Goal: Information Seeking & Learning: Learn about a topic

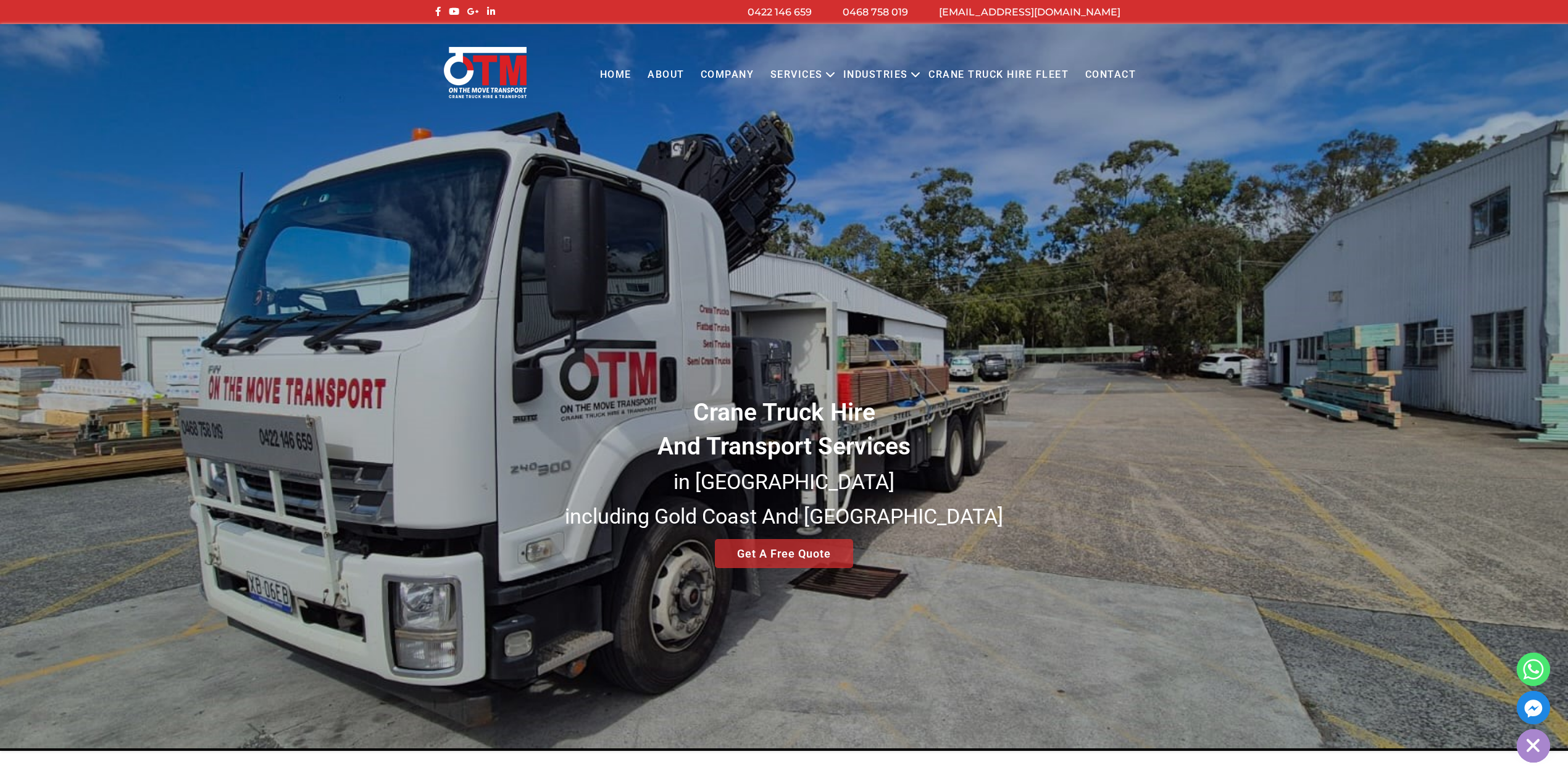
click at [816, 75] on link "Services" at bounding box center [796, 75] width 68 height 34
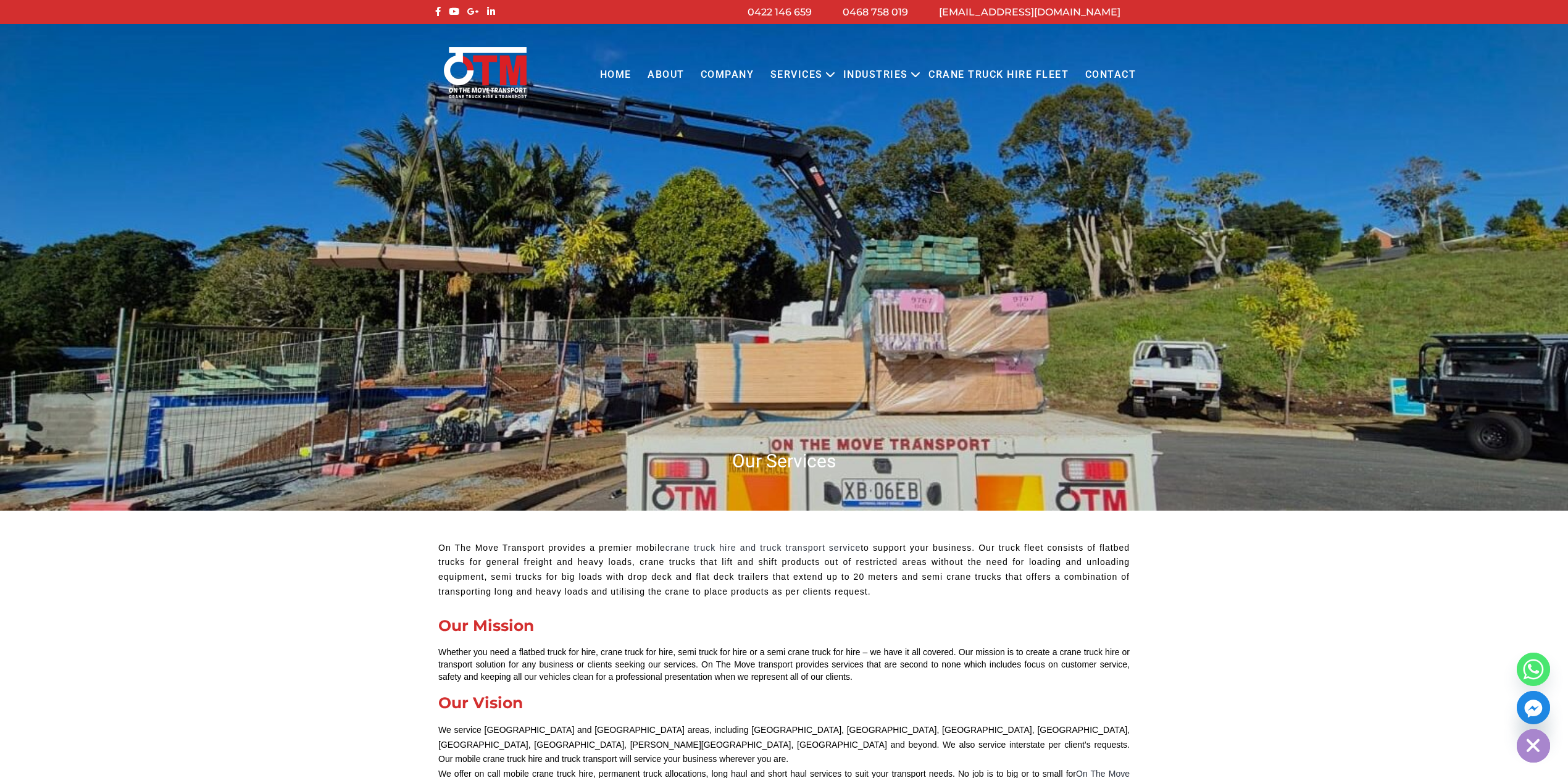
click at [838, 74] on icon "Primary menu" at bounding box center [830, 75] width 15 height 15
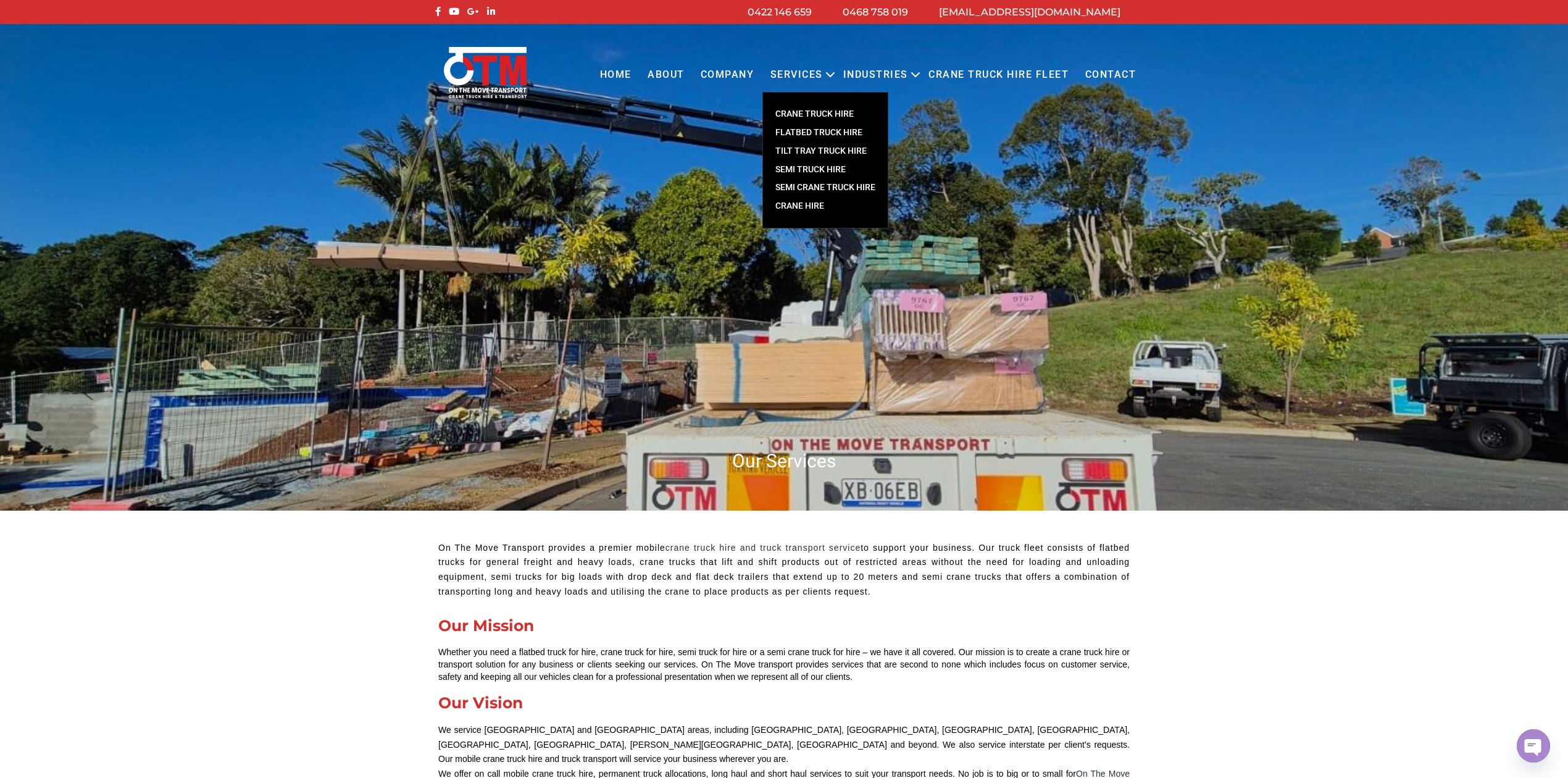
click at [828, 109] on link "CRANE TRUCK HIRE" at bounding box center [825, 114] width 125 height 18
click at [812, 138] on link "FLATBED TRUCK HIRE" at bounding box center [825, 132] width 125 height 18
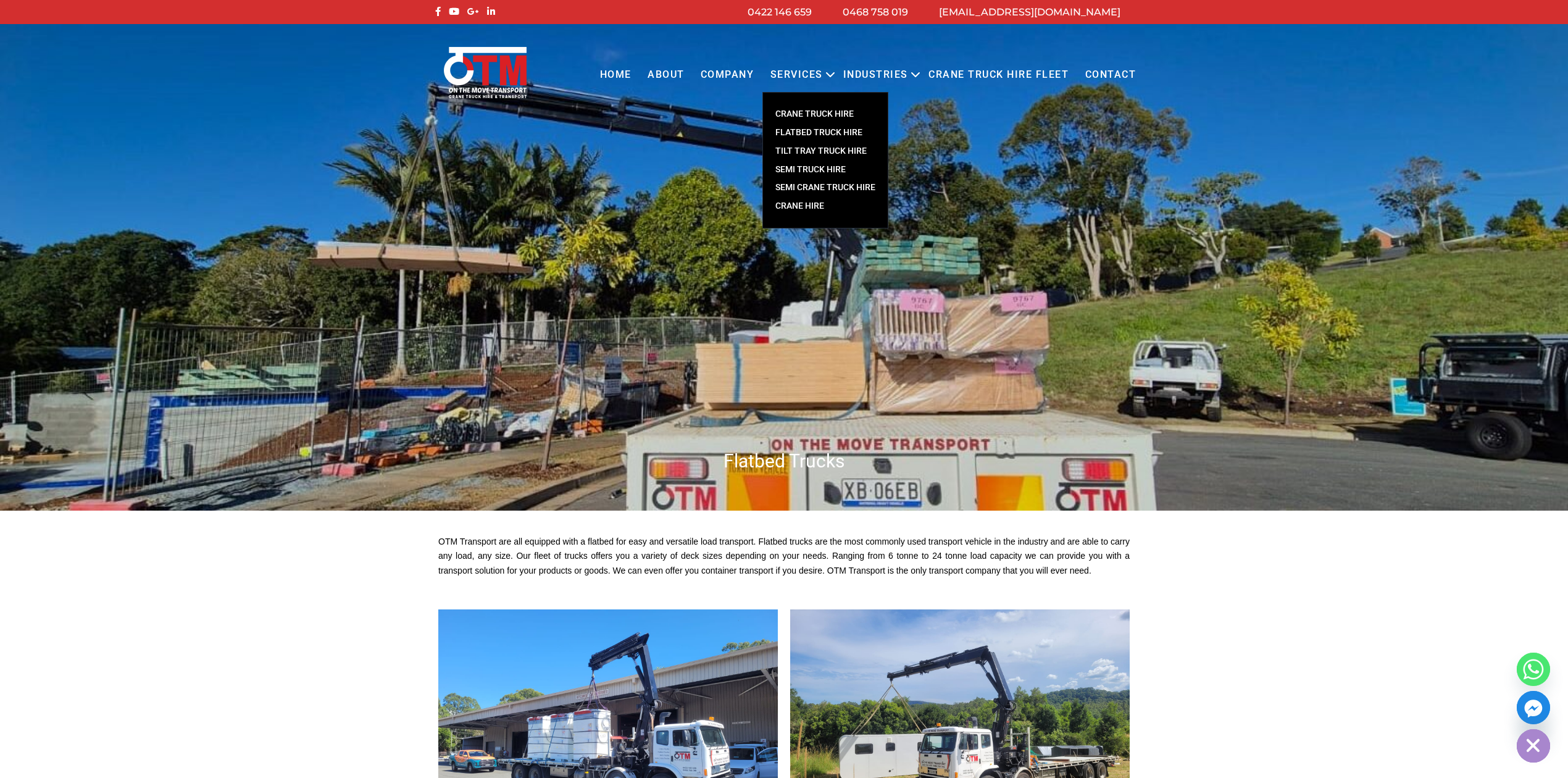
click at [823, 167] on link "SEMI TRUCK HIRE" at bounding box center [825, 169] width 125 height 18
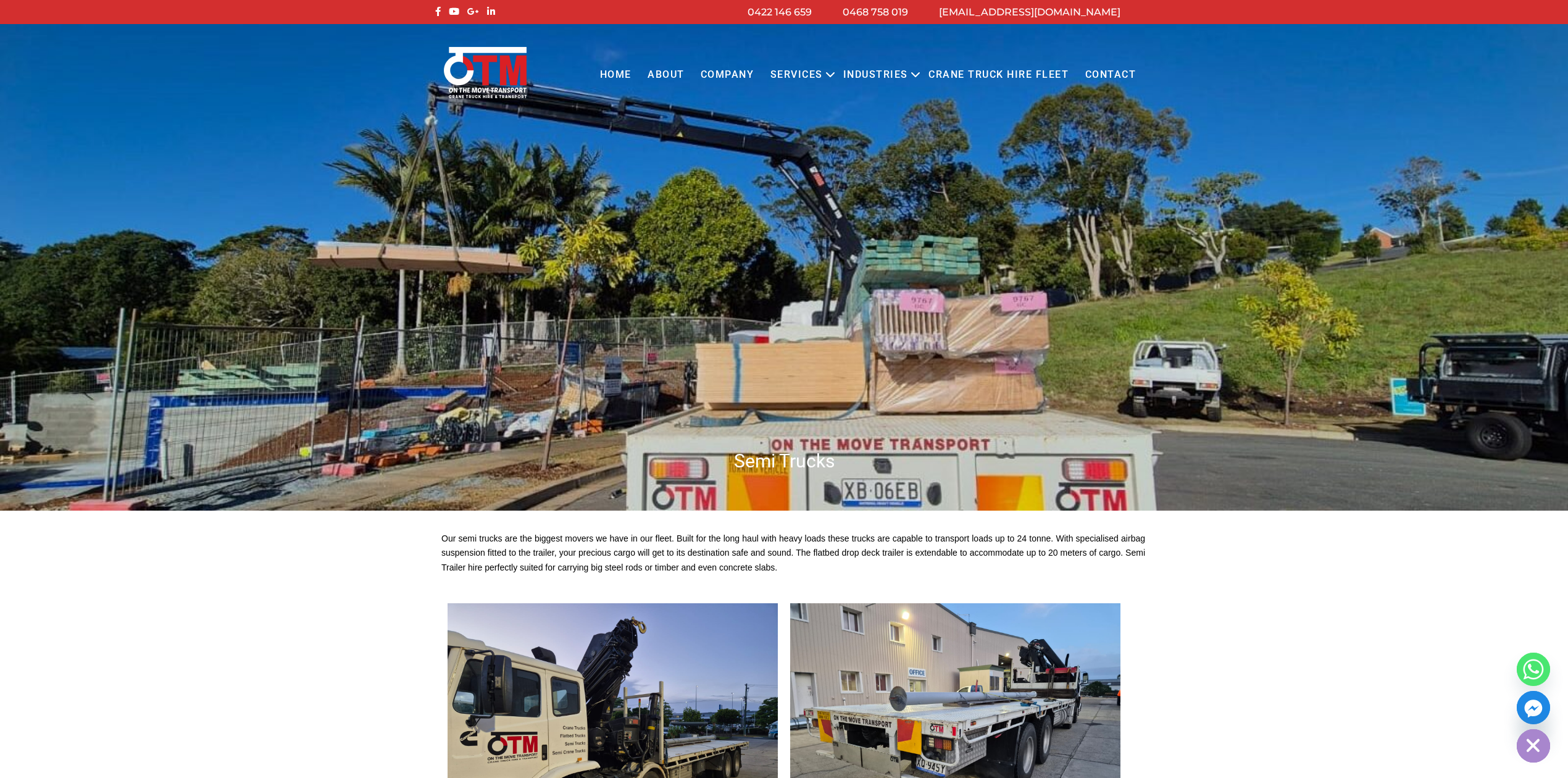
click at [619, 78] on link "Home" at bounding box center [615, 75] width 47 height 34
